Goal: Information Seeking & Learning: Learn about a topic

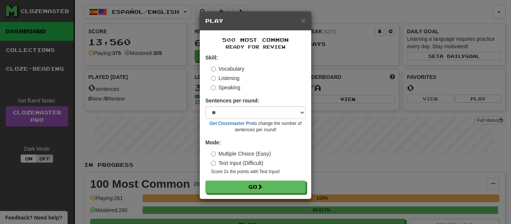
select select "**"
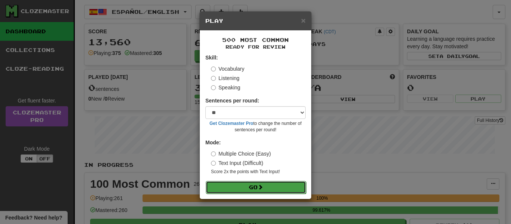
click at [233, 186] on button "Go" at bounding box center [256, 187] width 100 height 13
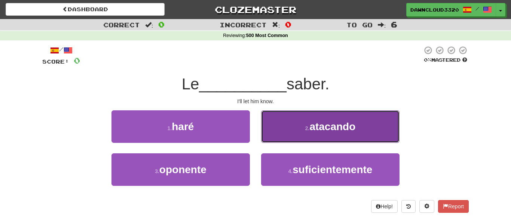
click at [302, 132] on button "2 . atacando" at bounding box center [330, 126] width 138 height 33
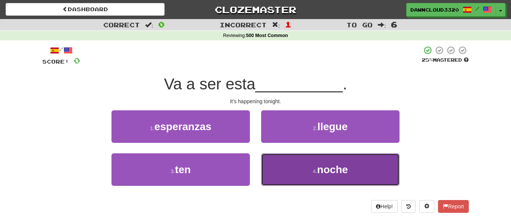
click at [277, 165] on button "4 . noche" at bounding box center [330, 169] width 138 height 33
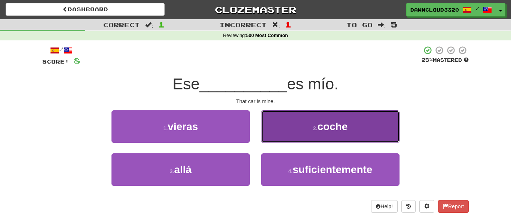
click at [312, 134] on button "2 . coche" at bounding box center [330, 126] width 138 height 33
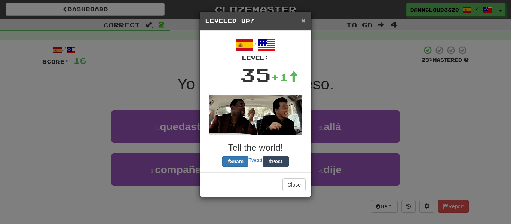
click at [303, 21] on span "×" at bounding box center [303, 20] width 4 height 9
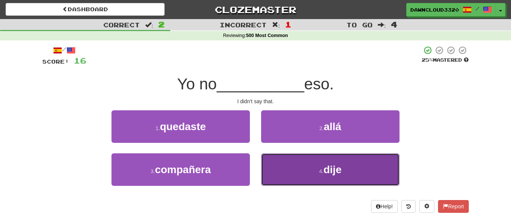
click at [325, 171] on span "dije" at bounding box center [332, 170] width 18 height 12
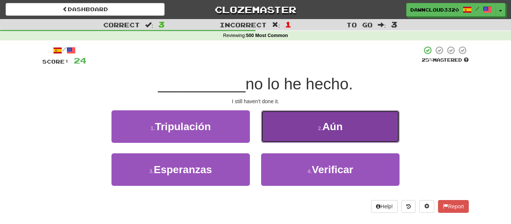
click at [340, 134] on button "2 . Aún" at bounding box center [330, 126] width 138 height 33
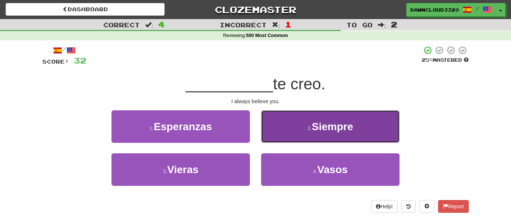
click at [330, 134] on button "2 . Siempre" at bounding box center [330, 126] width 138 height 33
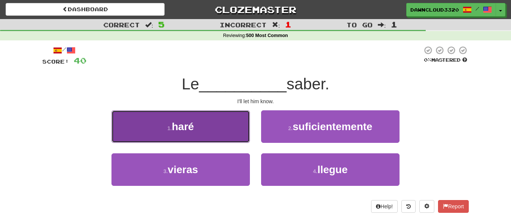
click at [207, 130] on button "1 . haré" at bounding box center [180, 126] width 138 height 33
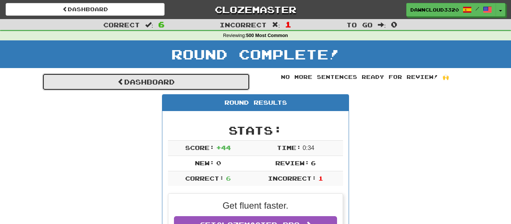
click at [189, 89] on link "Dashboard" at bounding box center [145, 81] width 207 height 17
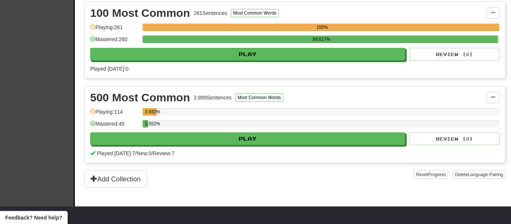
scroll to position [173, 0]
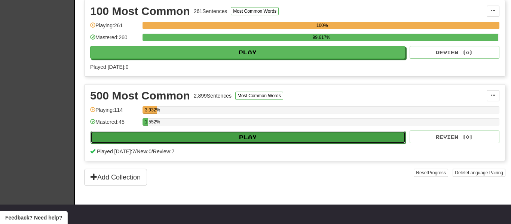
click at [246, 132] on button "Play" at bounding box center [247, 137] width 315 height 13
select select "**"
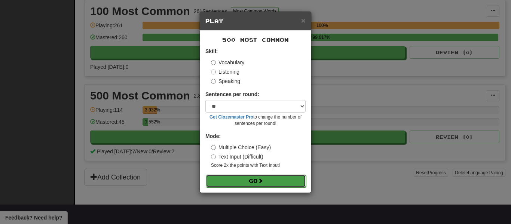
click at [232, 184] on button "Go" at bounding box center [256, 181] width 100 height 13
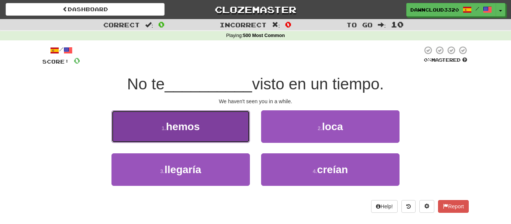
click at [231, 130] on button "1 . hemos" at bounding box center [180, 126] width 138 height 33
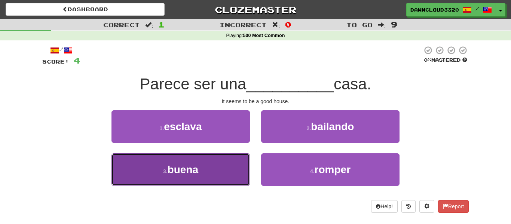
click at [205, 182] on button "3 . buena" at bounding box center [180, 169] width 138 height 33
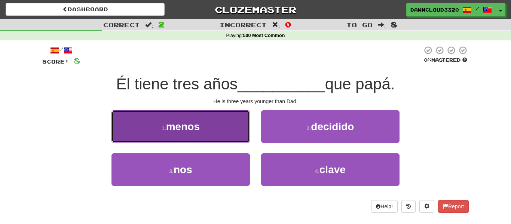
click at [222, 124] on button "1 . menos" at bounding box center [180, 126] width 138 height 33
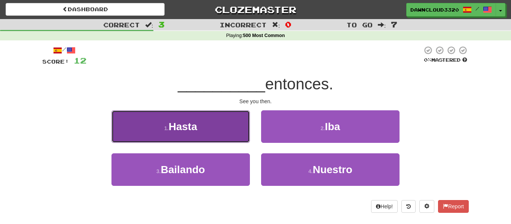
click at [221, 118] on button "1 . Hasta" at bounding box center [180, 126] width 138 height 33
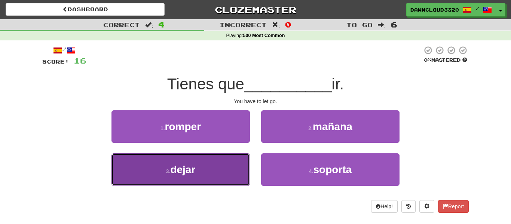
click at [212, 158] on button "3 . dejar" at bounding box center [180, 169] width 138 height 33
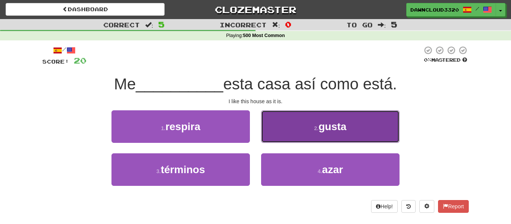
click at [344, 138] on button "2 . gusta" at bounding box center [330, 126] width 138 height 33
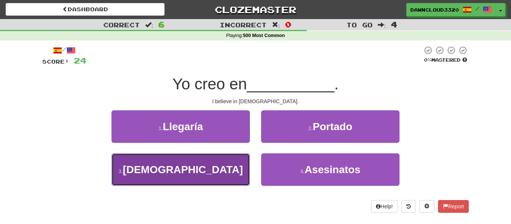
click at [217, 179] on button "3 . [DEMOGRAPHIC_DATA]" at bounding box center [180, 169] width 138 height 33
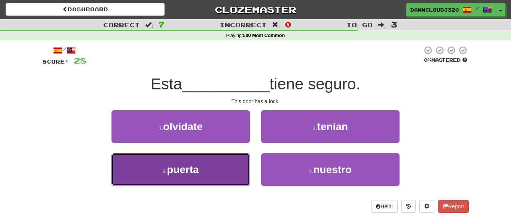
click at [218, 179] on button "3 . puerta" at bounding box center [180, 169] width 138 height 33
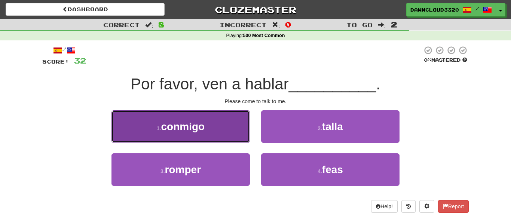
click at [188, 129] on span "conmigo" at bounding box center [183, 127] width 44 height 12
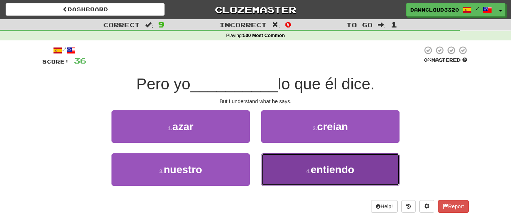
click at [308, 161] on button "4 . entiendo" at bounding box center [330, 169] width 138 height 33
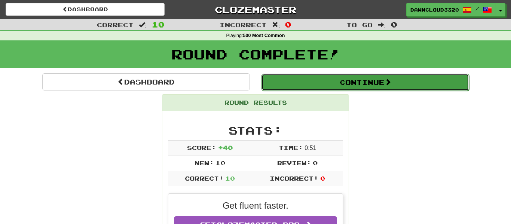
click at [360, 75] on button "Continue" at bounding box center [364, 82] width 207 height 17
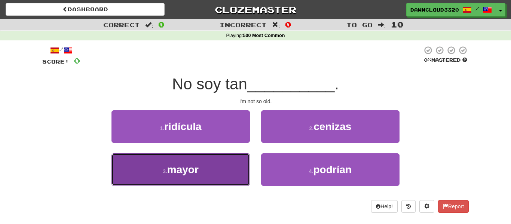
click at [191, 176] on button "3 . mayor" at bounding box center [180, 169] width 138 height 33
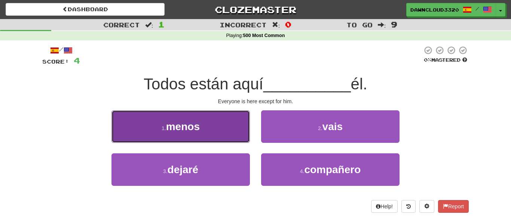
click at [215, 127] on button "1 . menos" at bounding box center [180, 126] width 138 height 33
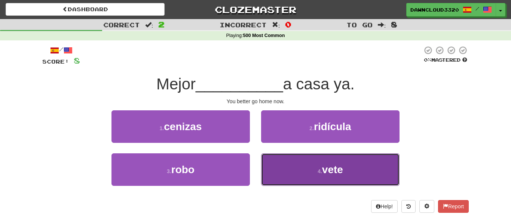
click at [303, 159] on button "4 . vete" at bounding box center [330, 169] width 138 height 33
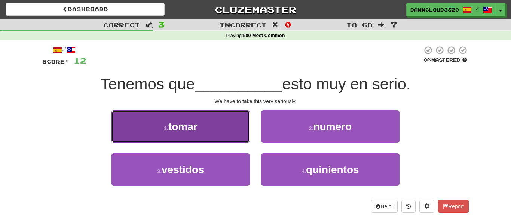
click at [209, 132] on button "1 . [PERSON_NAME]" at bounding box center [180, 126] width 138 height 33
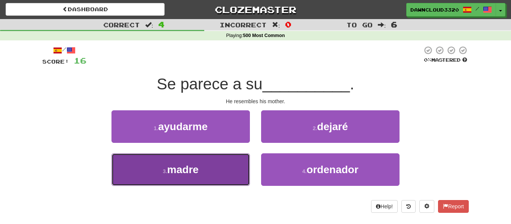
click at [204, 172] on button "3 . madre" at bounding box center [180, 169] width 138 height 33
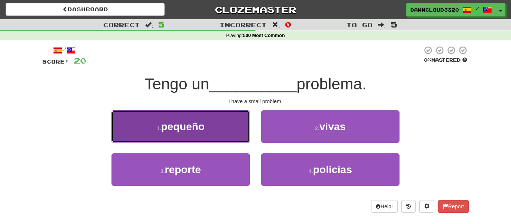
click at [218, 111] on button "1 . pequeño" at bounding box center [180, 126] width 138 height 33
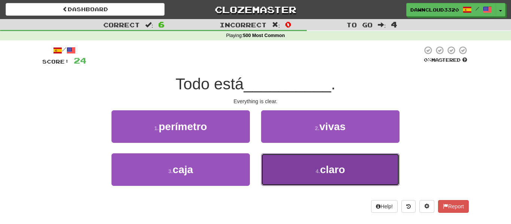
click at [332, 155] on button "4 . claro" at bounding box center [330, 169] width 138 height 33
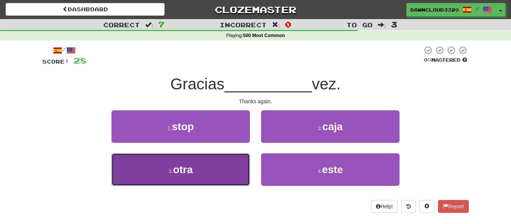
click at [221, 177] on button "3 . otra" at bounding box center [180, 169] width 138 height 33
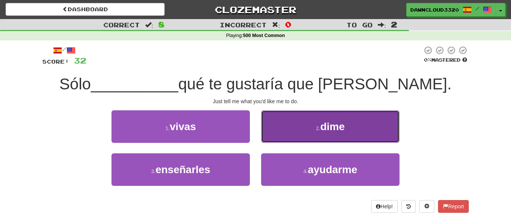
click at [310, 121] on button "2 . dime" at bounding box center [330, 126] width 138 height 33
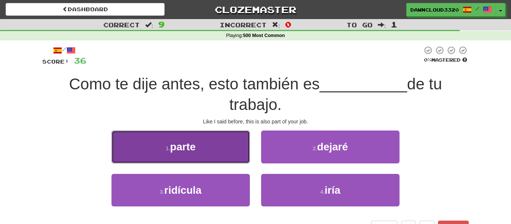
click at [218, 149] on button "1 . parte" at bounding box center [180, 146] width 138 height 33
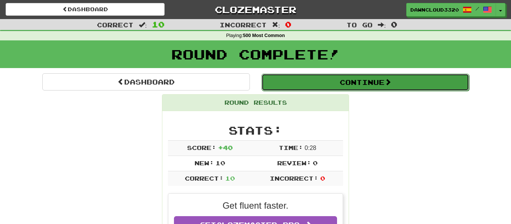
click at [334, 89] on button "Continue" at bounding box center [364, 82] width 207 height 17
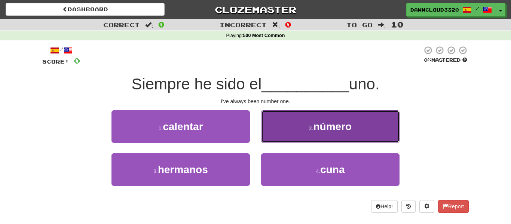
click at [319, 117] on button "2 . número" at bounding box center [330, 126] width 138 height 33
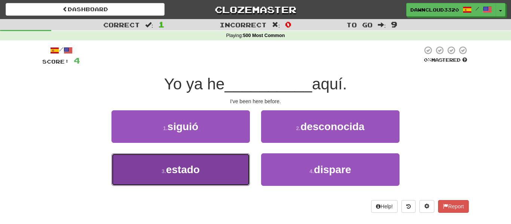
click at [199, 160] on button "3 . estado" at bounding box center [180, 169] width 138 height 33
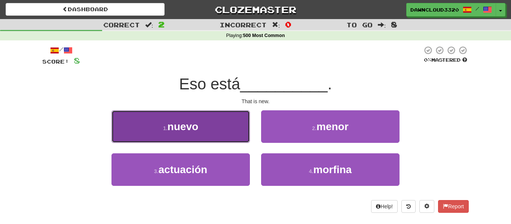
click at [212, 137] on button "1 . nuevo" at bounding box center [180, 126] width 138 height 33
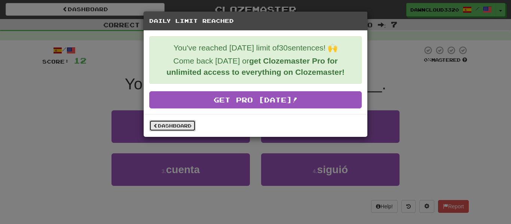
click at [173, 129] on link "Dashboard" at bounding box center [172, 125] width 46 height 11
